Goal: Task Accomplishment & Management: Complete application form

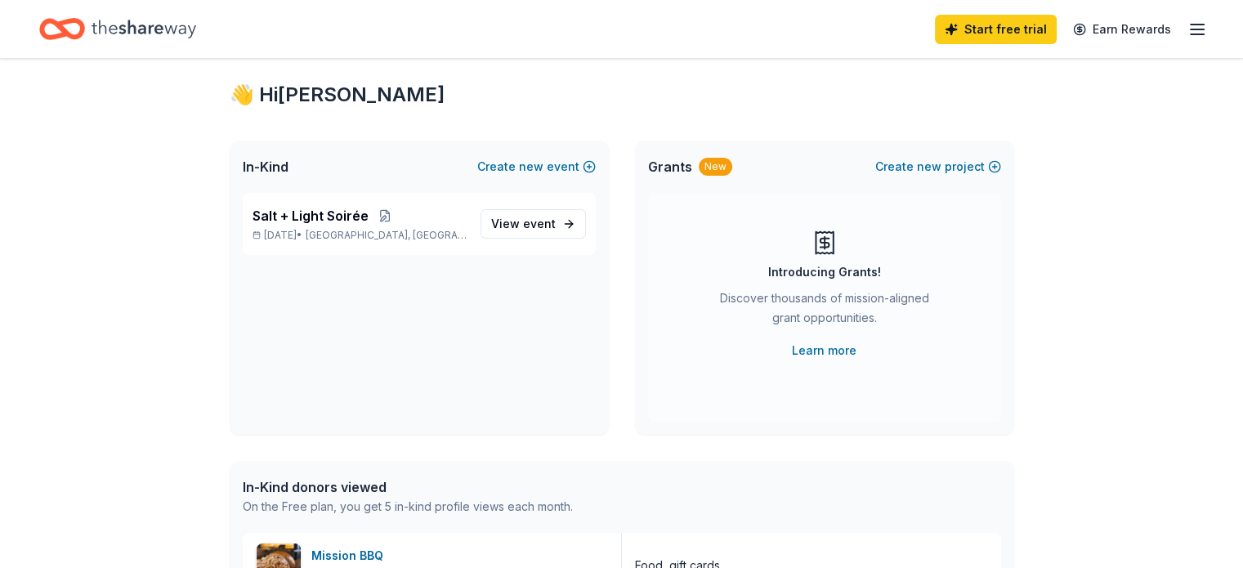
scroll to position [23, 0]
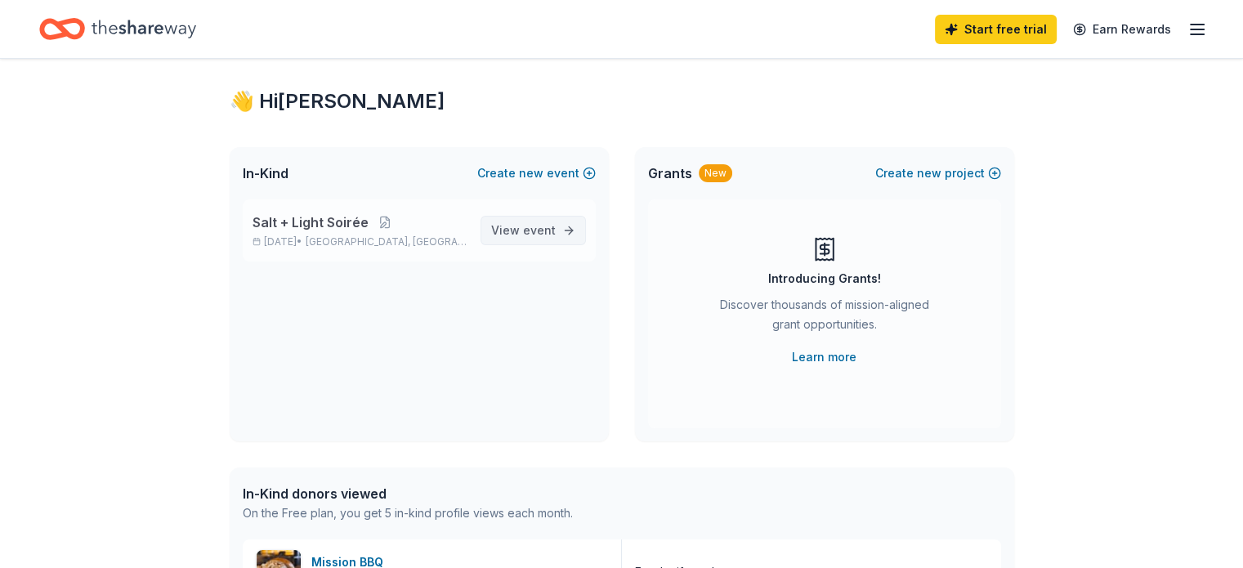
click at [539, 223] on span "event" at bounding box center [539, 230] width 33 height 14
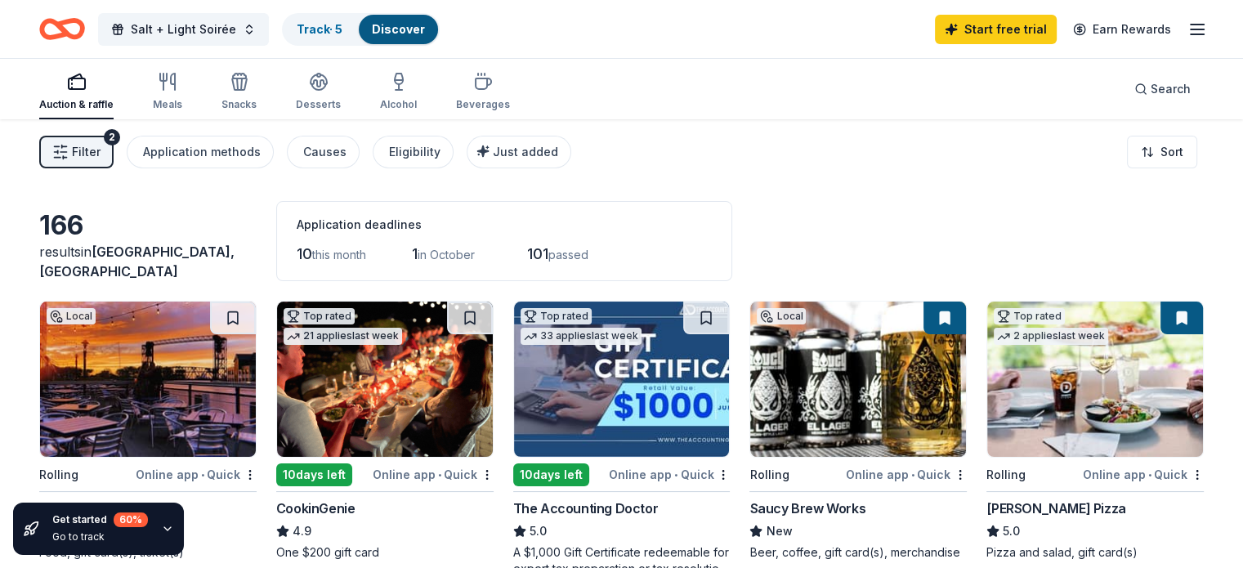
click at [608, 394] on img at bounding box center [622, 378] width 216 height 155
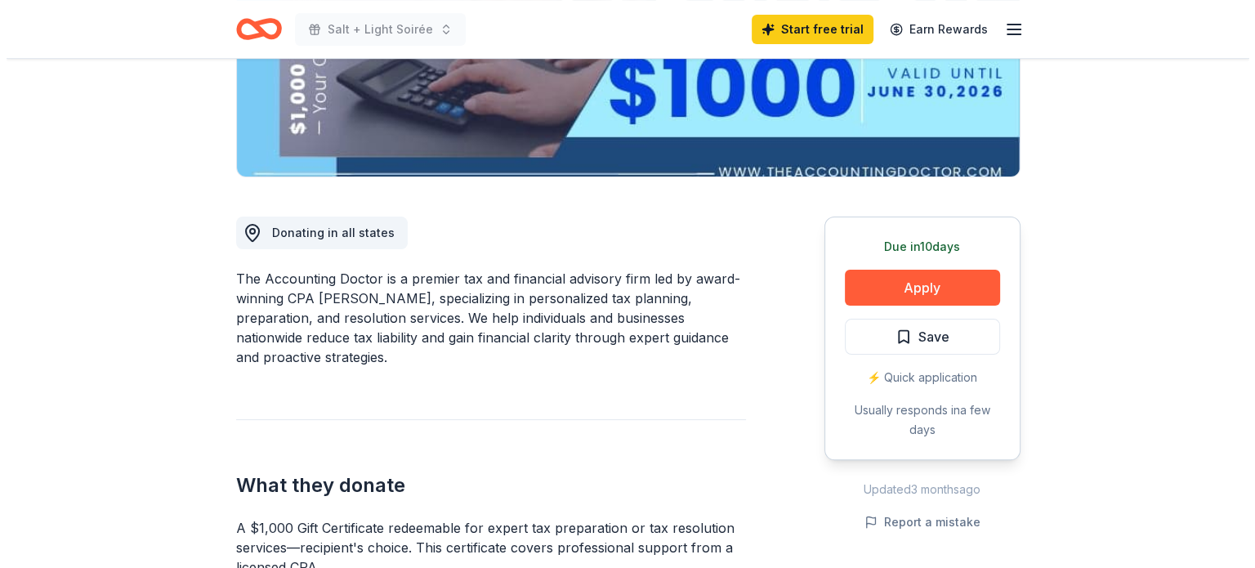
scroll to position [327, 0]
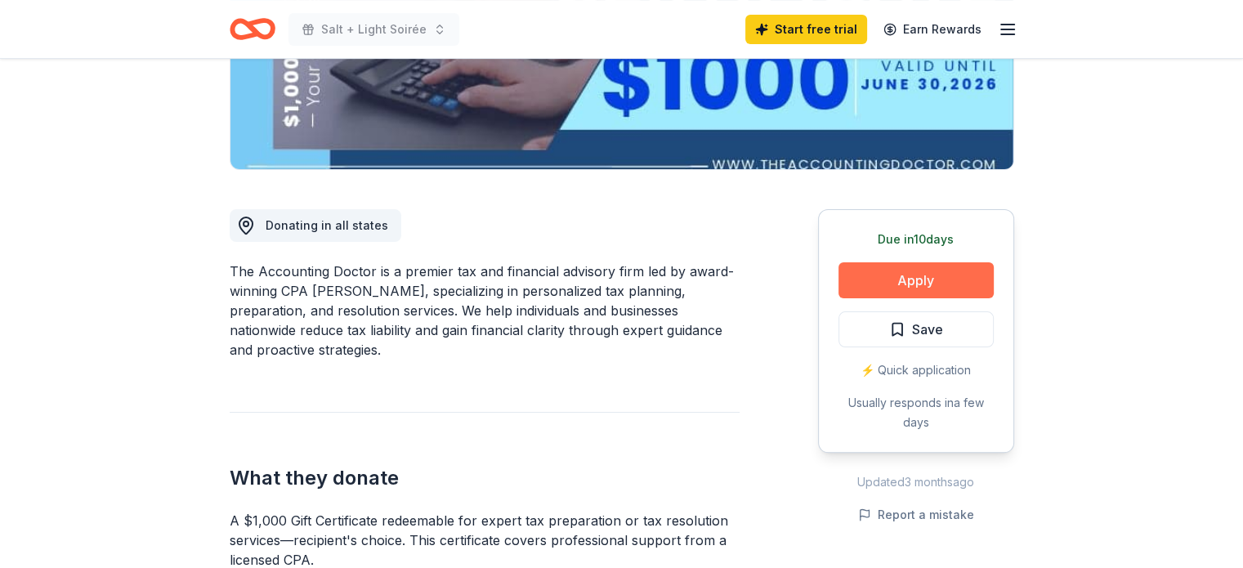
click at [889, 279] on button "Apply" at bounding box center [915, 280] width 155 height 36
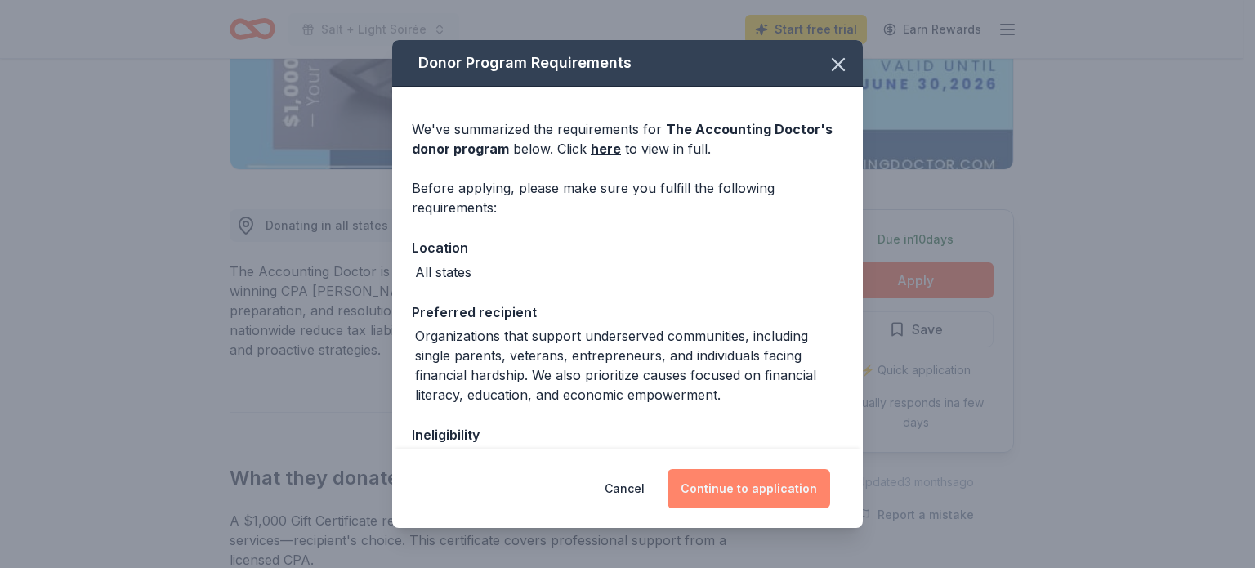
click at [742, 484] on button "Continue to application" at bounding box center [748, 488] width 163 height 39
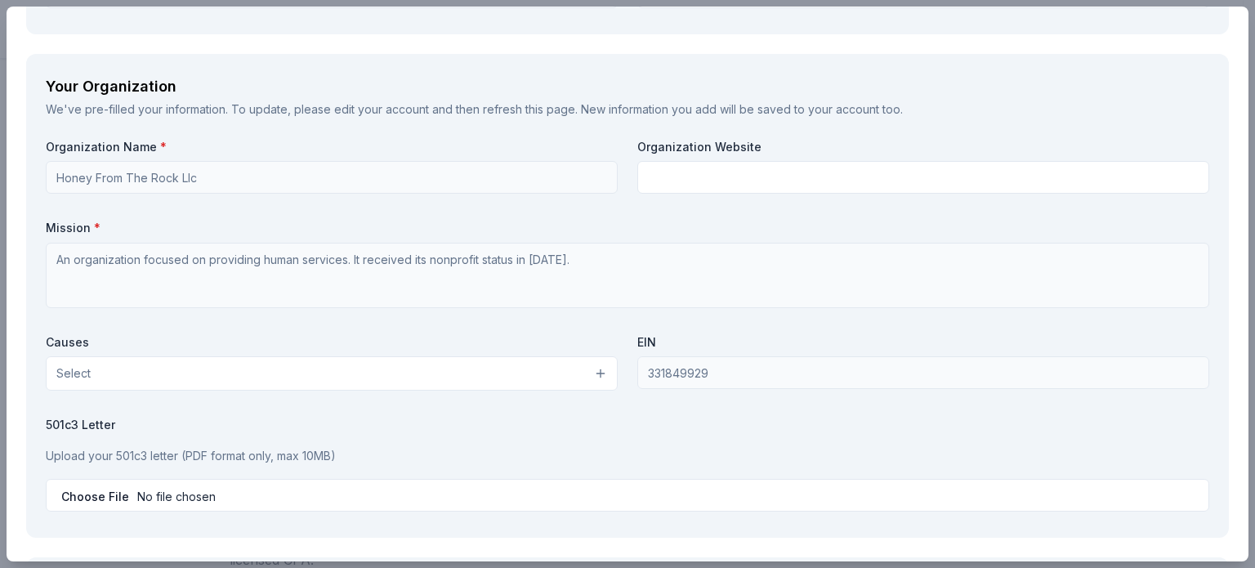
scroll to position [1308, 0]
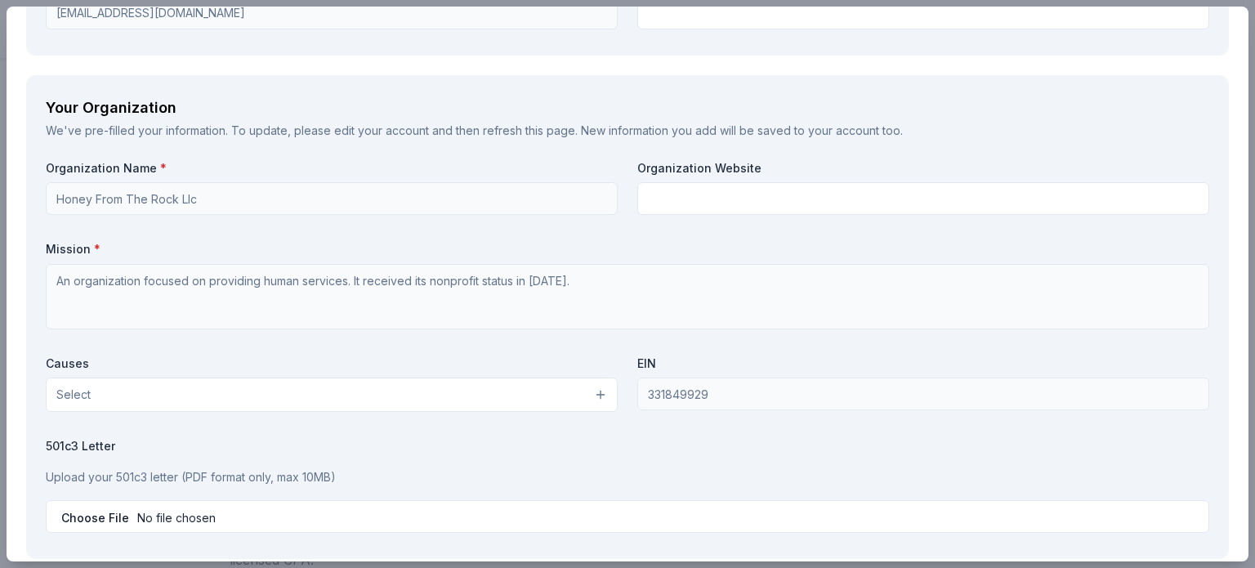
click at [39, 194] on div "Your Organization We've pre-filled your information. To update, please edit you…" at bounding box center [627, 317] width 1203 height 484
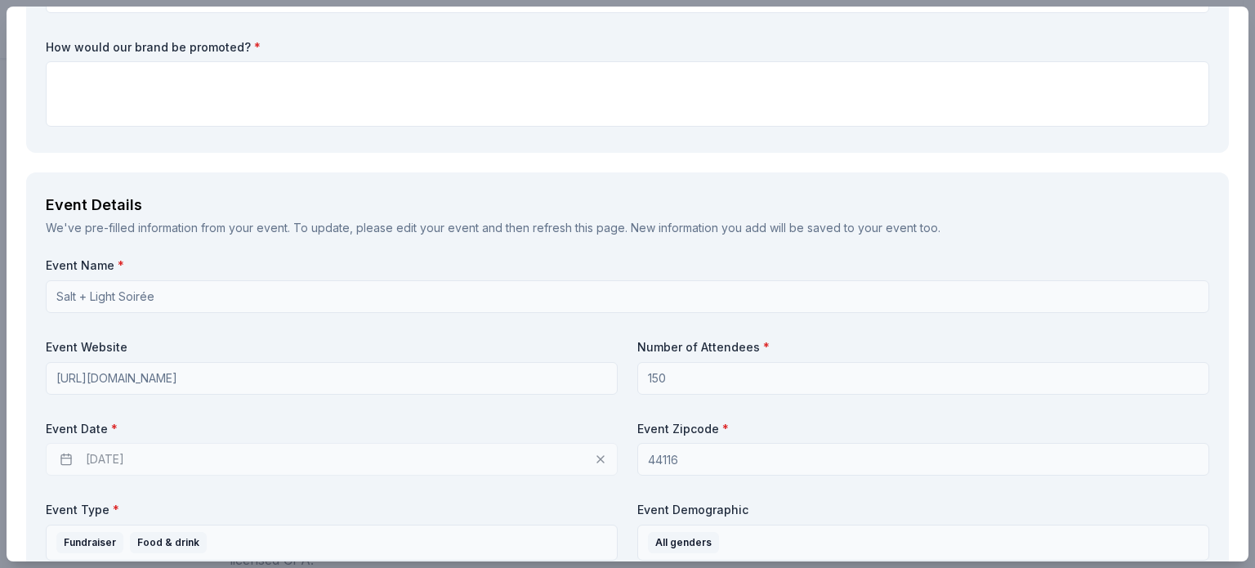
scroll to position [384, 0]
